Goal: Task Accomplishment & Management: Use online tool/utility

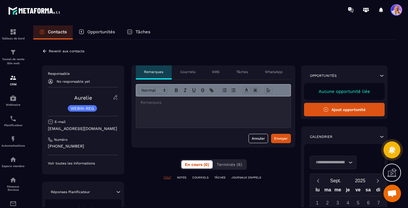
scroll to position [5939, 0]
click at [197, 178] on p "COURRIELS" at bounding box center [200, 178] width 16 height 4
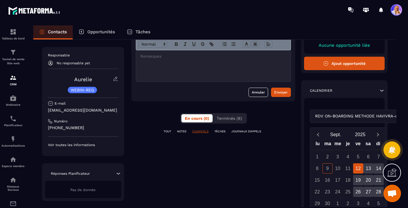
scroll to position [51, 0]
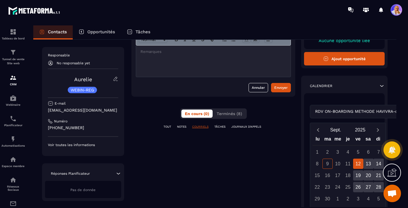
click at [168, 128] on p "TOUT" at bounding box center [168, 127] width 8 height 4
click at [229, 114] on span "Terminés (8)" at bounding box center [229, 113] width 25 height 5
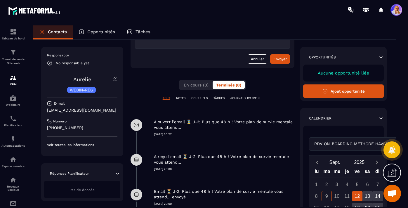
scroll to position [0, 1]
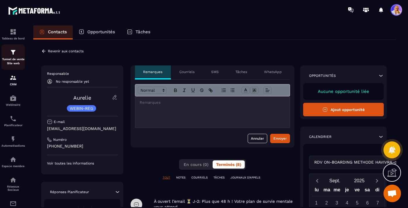
click at [16, 53] on img at bounding box center [13, 52] width 7 height 7
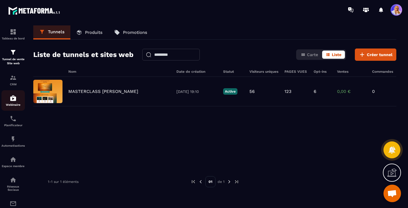
click at [12, 98] on img at bounding box center [13, 98] width 7 height 7
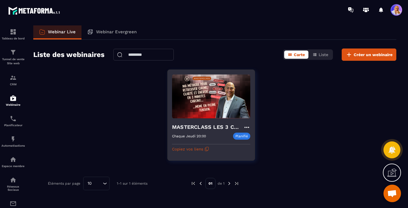
click at [193, 128] on h4 "MASTERCLASS LES 3 CLES CONCRÊTES POUR SURVIVRE MENTALEMENT" at bounding box center [207, 127] width 71 height 8
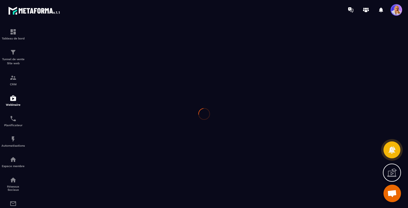
type input "**********"
type textarea "**********"
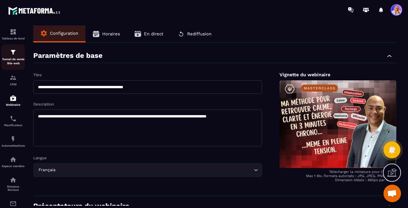
click at [13, 56] on div "Tunnel de vente Site web" at bounding box center [12, 57] width 23 height 17
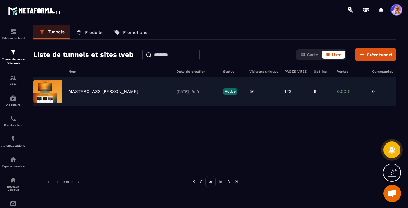
click at [99, 93] on p "MASTERCLASS [PERSON_NAME]" at bounding box center [103, 91] width 70 height 5
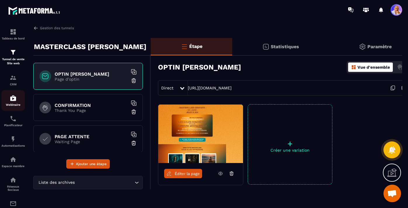
click at [12, 102] on img at bounding box center [13, 98] width 7 height 7
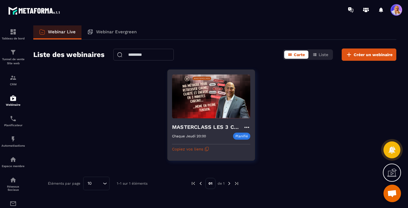
click at [201, 111] on img at bounding box center [211, 96] width 78 height 44
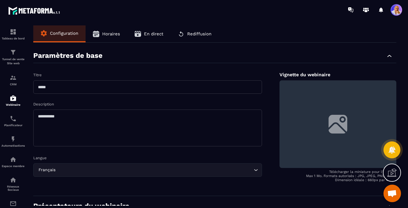
type input "**********"
type textarea "**********"
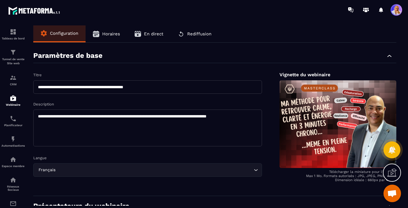
click at [145, 35] on span "En direct" at bounding box center [153, 33] width 19 height 5
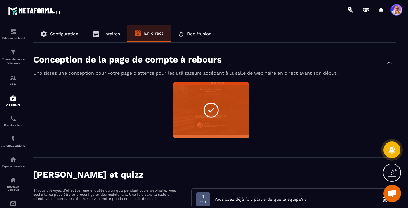
click at [107, 34] on span "Horaires" at bounding box center [111, 33] width 18 height 5
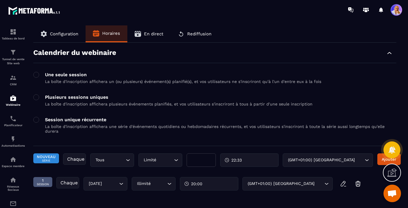
click at [66, 32] on span "Configuration" at bounding box center [64, 33] width 28 height 5
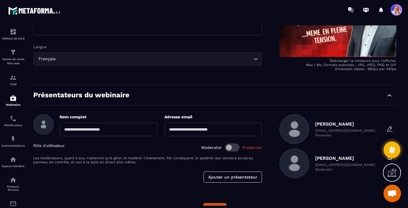
scroll to position [125, 0]
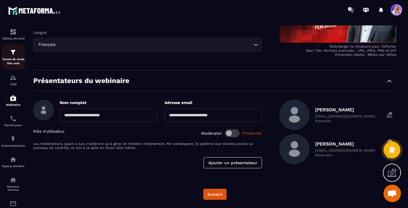
click at [15, 55] on img at bounding box center [13, 52] width 7 height 7
